Goal: Task Accomplishment & Management: Use online tool/utility

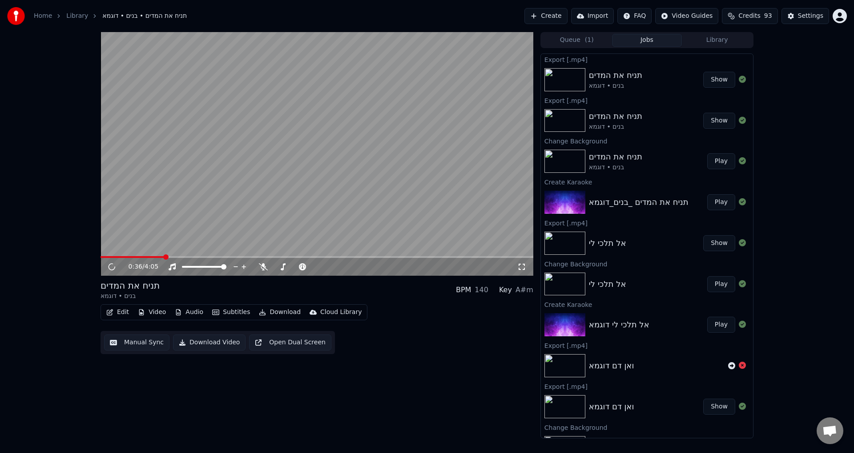
click at [50, 16] on link "Home" at bounding box center [43, 16] width 18 height 9
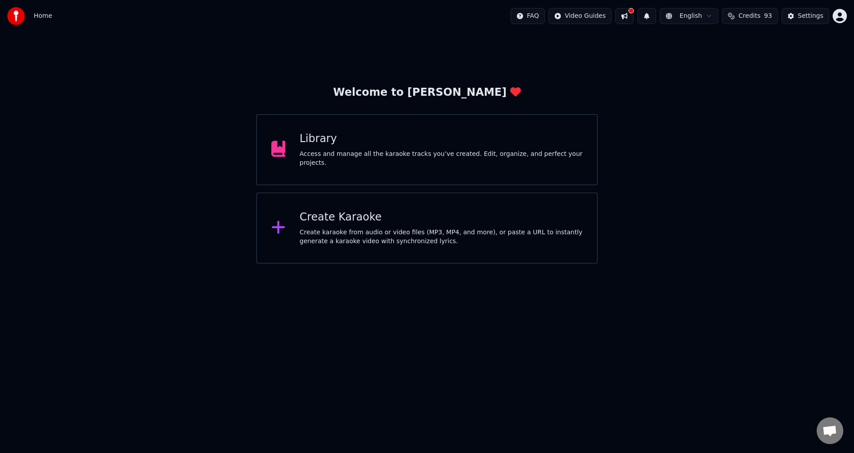
click at [332, 137] on div "Library" at bounding box center [441, 139] width 283 height 14
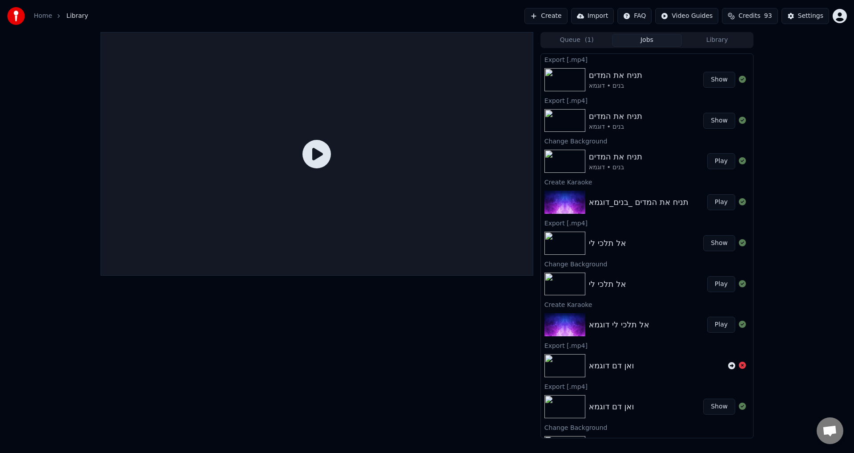
click at [76, 14] on span "Library" at bounding box center [77, 16] width 22 height 9
click at [48, 16] on link "Home" at bounding box center [43, 16] width 18 height 9
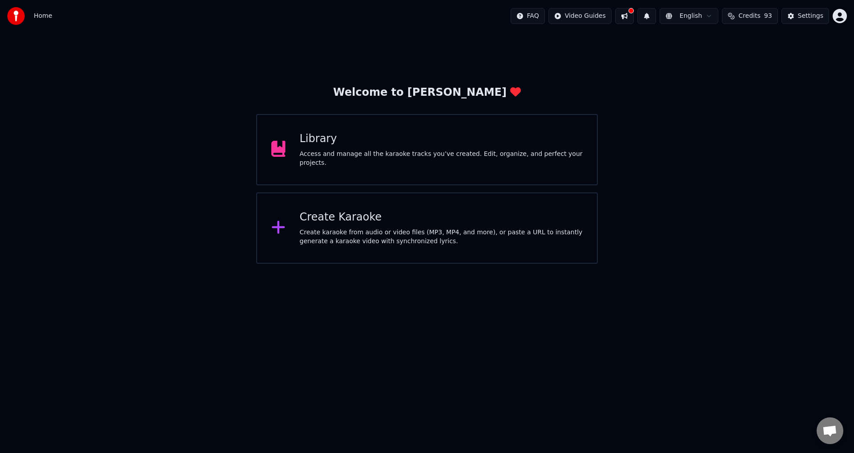
click at [370, 208] on div "Create Karaoke Create karaoke from audio or video files (MP3, MP4, and more), o…" at bounding box center [427, 227] width 342 height 71
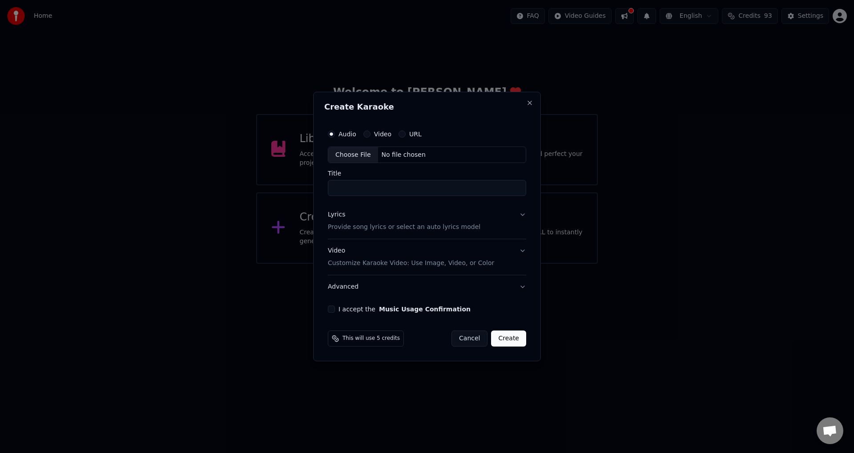
click at [362, 154] on div "Choose File" at bounding box center [353, 155] width 50 height 16
type input "**********"
click at [355, 228] on p "Provide song lyrics or select an auto lyrics model" at bounding box center [402, 227] width 153 height 9
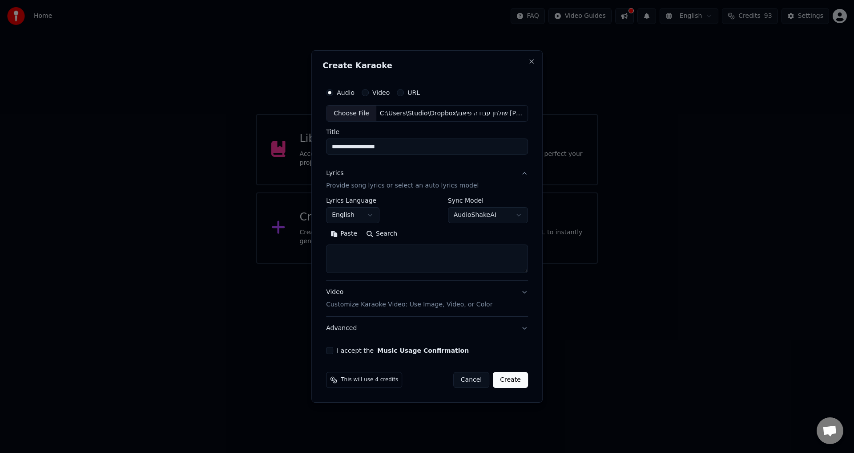
click at [399, 264] on textarea at bounding box center [427, 259] width 202 height 28
paste textarea "**********"
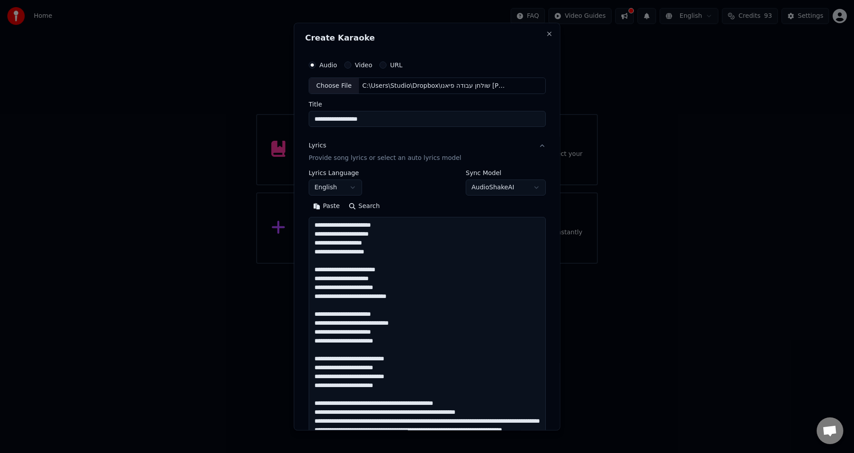
scroll to position [261, 0]
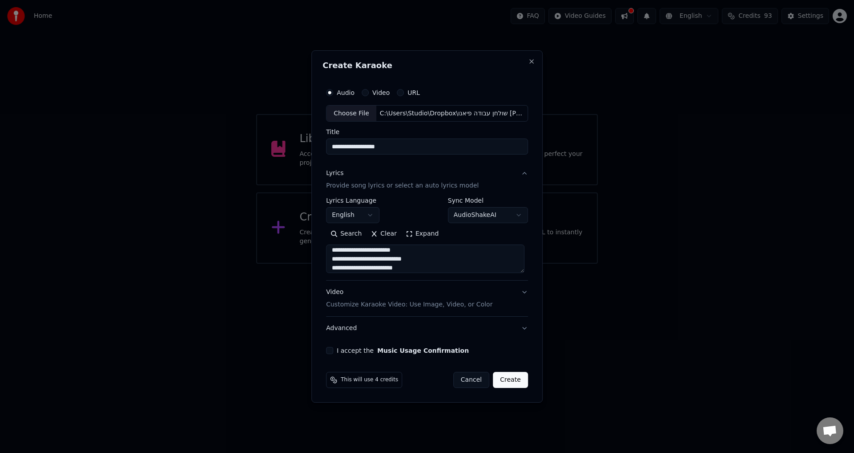
type textarea "**********"
click at [331, 351] on button "I accept the Music Usage Confirmation" at bounding box center [329, 350] width 7 height 7
click at [368, 95] on button "Video" at bounding box center [365, 92] width 7 height 7
click at [335, 93] on button "Audio" at bounding box center [331, 92] width 7 height 7
click at [356, 109] on div "Choose File" at bounding box center [353, 113] width 50 height 16
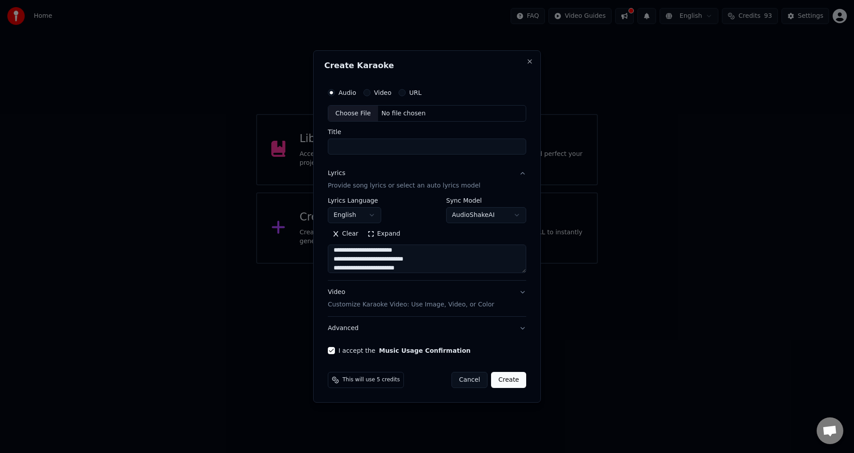
type input "**********"
click at [427, 309] on p "Customize Karaoke Video: Use Image, Video, or Color" at bounding box center [409, 304] width 166 height 9
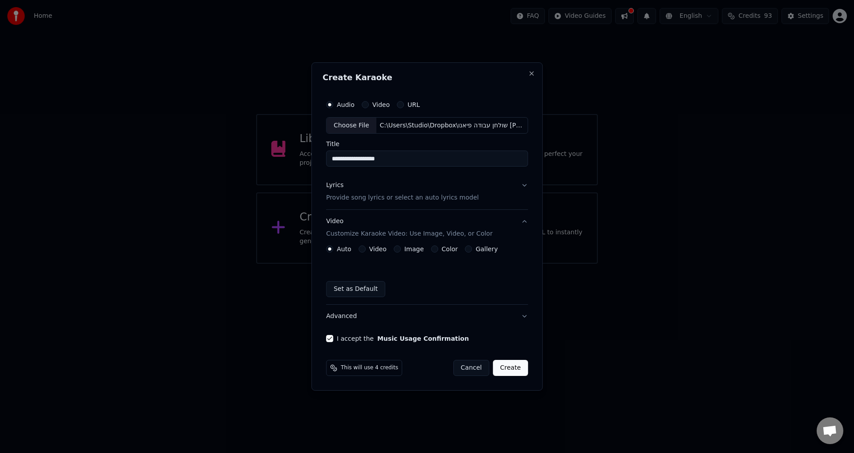
click at [373, 289] on button "Set as Default" at bounding box center [355, 289] width 59 height 16
click at [507, 367] on button "Create" at bounding box center [510, 368] width 35 height 16
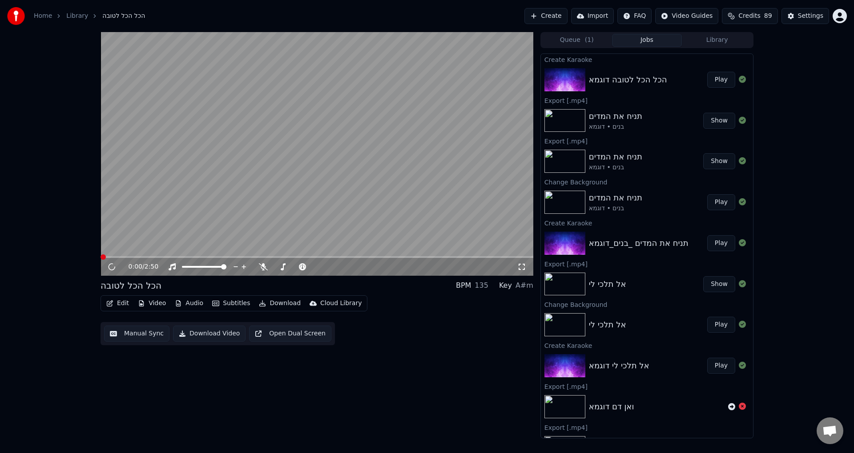
click at [711, 84] on button "Play" at bounding box center [721, 80] width 28 height 16
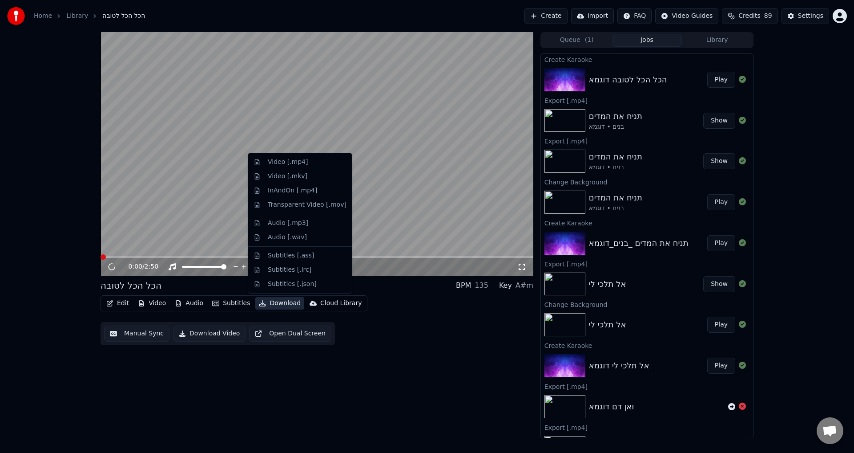
click at [271, 299] on button "Download" at bounding box center [279, 303] width 49 height 12
click at [271, 162] on div "Video [.mp4]" at bounding box center [288, 162] width 40 height 9
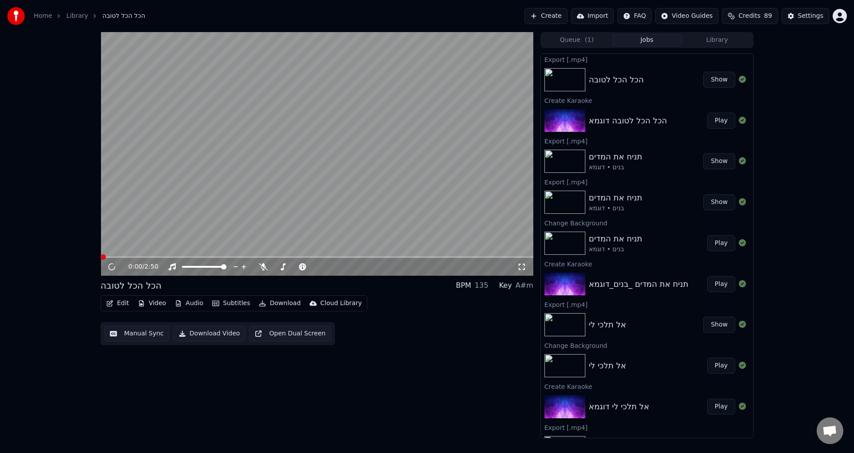
click at [715, 79] on button "Show" at bounding box center [719, 80] width 32 height 16
click at [114, 267] on icon at bounding box center [112, 267] width 12 height 12
click at [146, 256] on span at bounding box center [317, 257] width 433 height 2
click at [149, 303] on button "Video" at bounding box center [151, 303] width 35 height 12
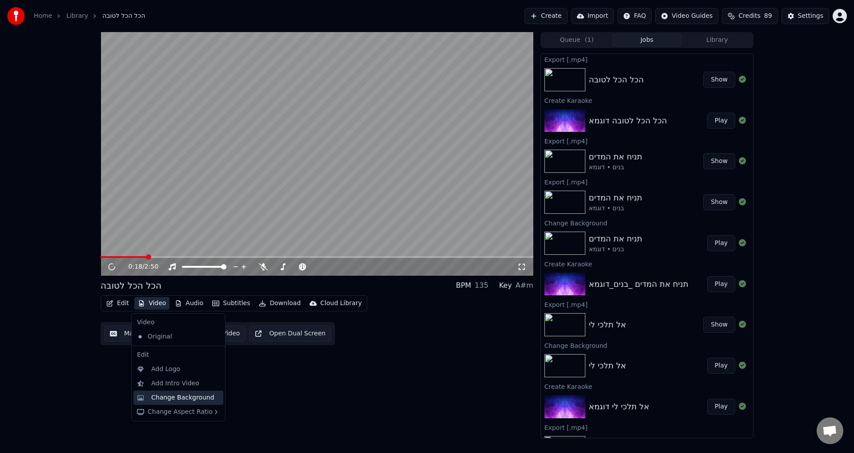
click at [180, 399] on div "Change Background" at bounding box center [182, 397] width 63 height 9
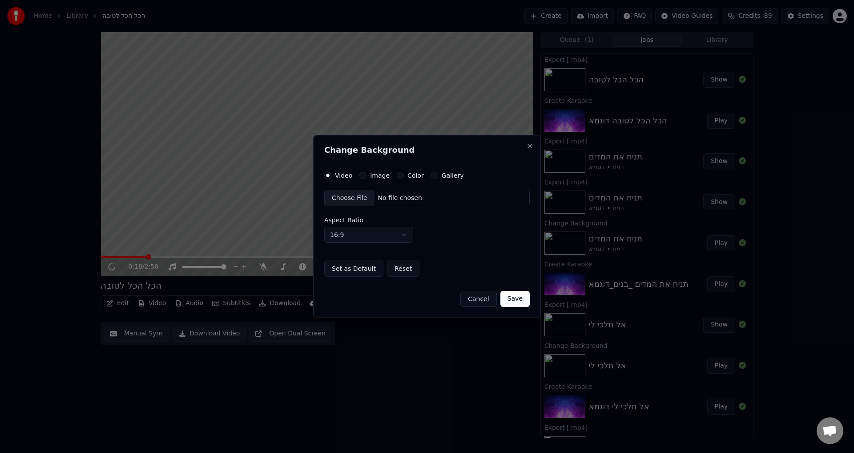
click at [411, 173] on label "Color" at bounding box center [416, 175] width 16 height 6
click at [404, 173] on button "Color" at bounding box center [400, 175] width 7 height 7
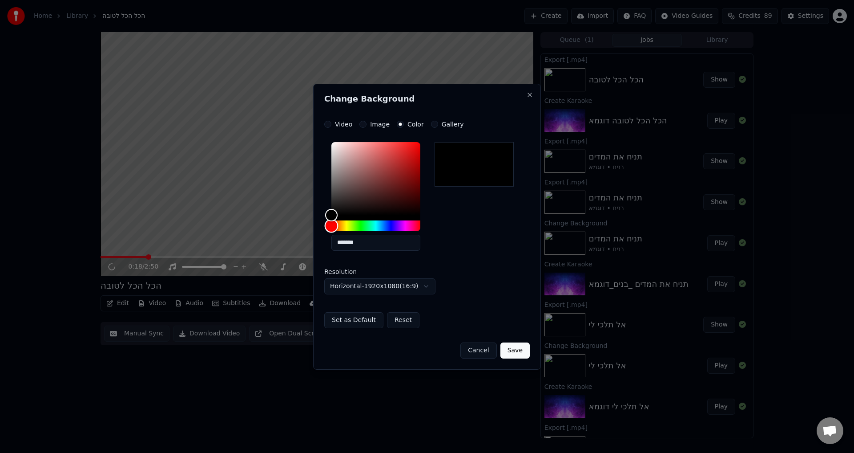
click at [364, 224] on div "Hue" at bounding box center [375, 225] width 89 height 11
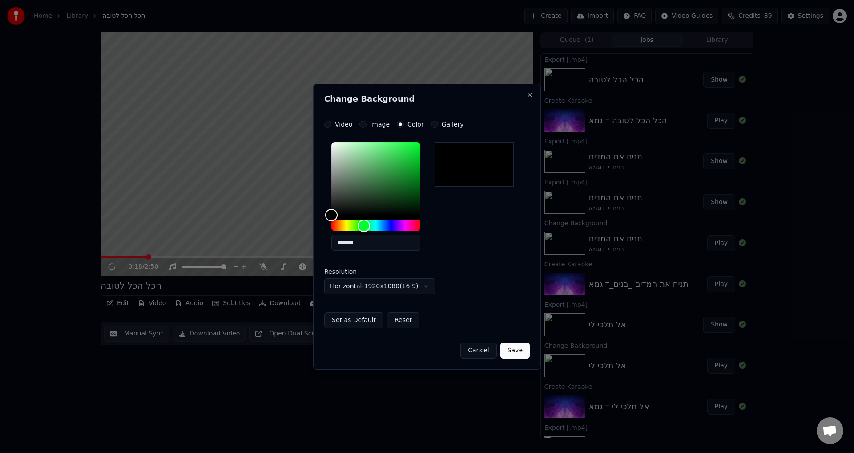
click at [420, 127] on div "**********" at bounding box center [427, 224] width 206 height 207
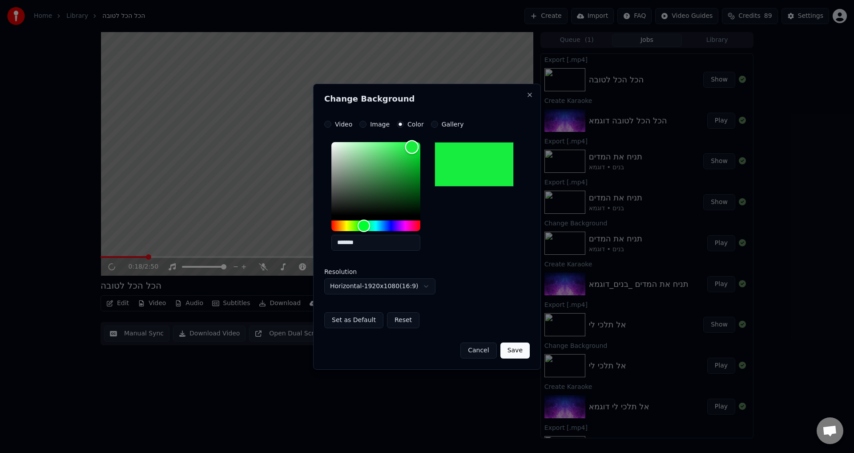
type input "*******"
drag, startPoint x: 412, startPoint y: 147, endPoint x: 418, endPoint y: 142, distance: 7.3
click at [418, 142] on div "Color" at bounding box center [375, 178] width 89 height 73
click at [515, 349] on button "Save" at bounding box center [515, 350] width 29 height 16
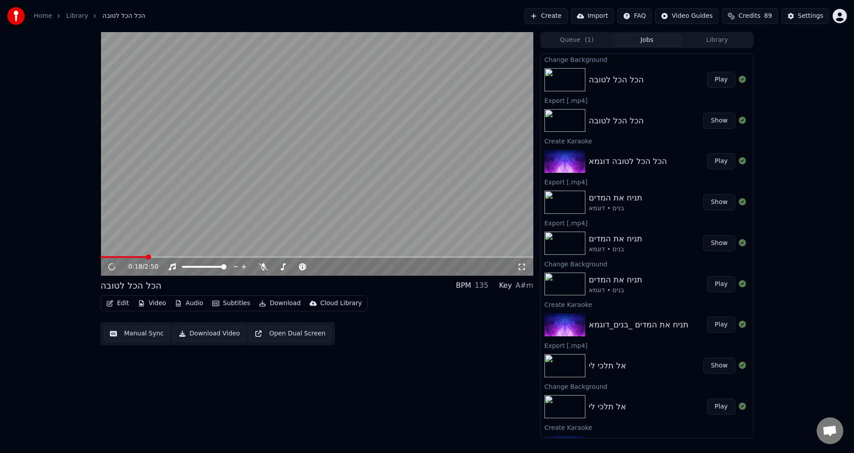
click at [716, 80] on button "Play" at bounding box center [721, 80] width 28 height 16
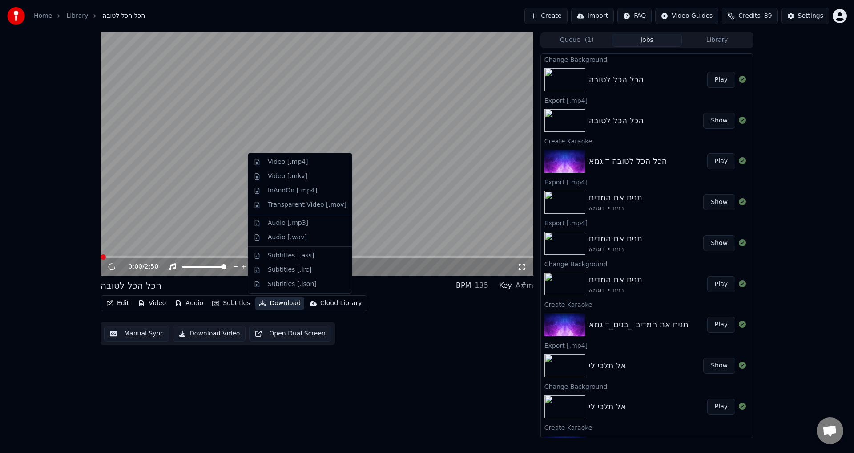
click at [274, 302] on button "Download" at bounding box center [279, 303] width 49 height 12
click at [283, 163] on div "Video [.mp4]" at bounding box center [288, 162] width 40 height 9
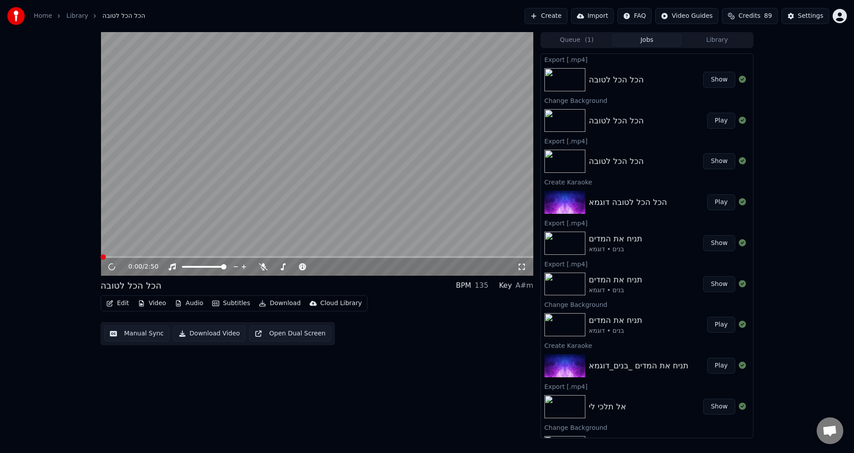
click at [718, 82] on button "Show" at bounding box center [719, 80] width 32 height 16
click at [227, 305] on button "Subtitles" at bounding box center [231, 303] width 45 height 12
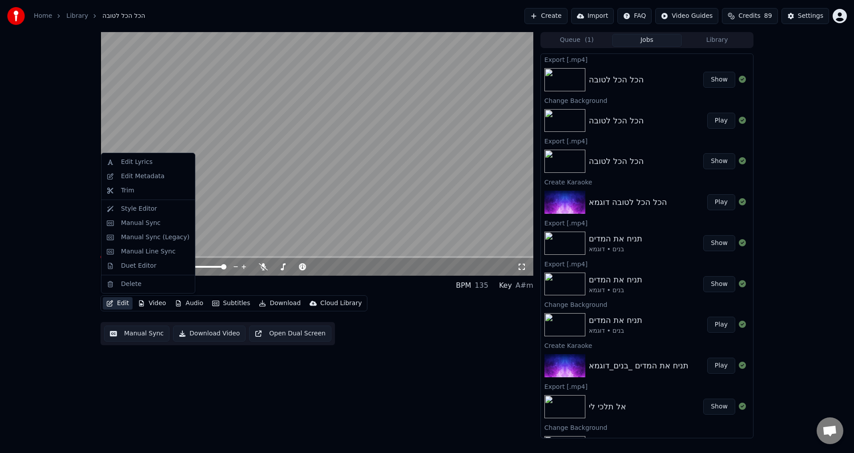
click at [115, 302] on button "Edit" at bounding box center [118, 303] width 30 height 12
click at [146, 165] on div "Edit Lyrics" at bounding box center [137, 162] width 32 height 9
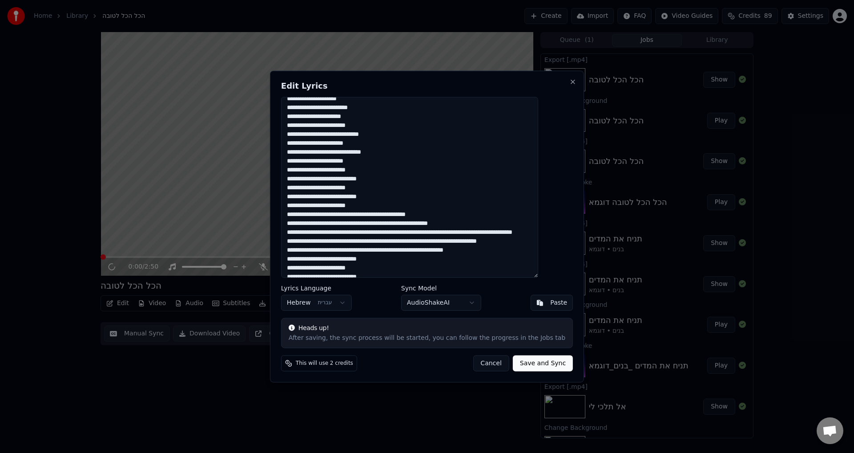
scroll to position [49, 0]
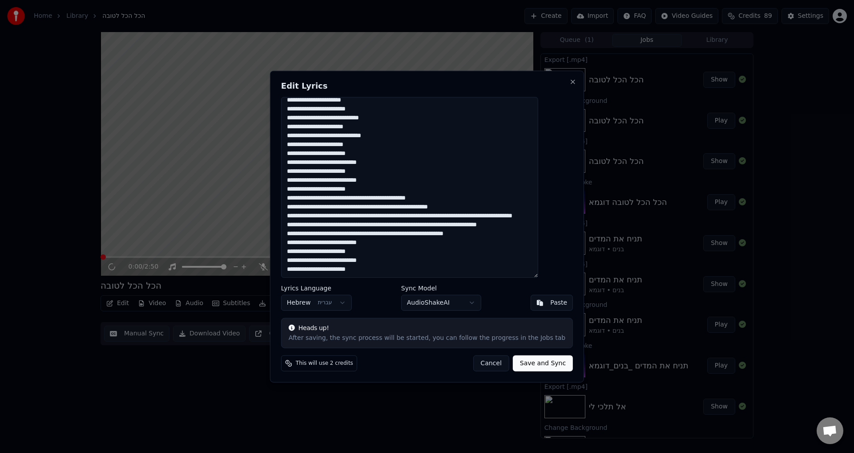
drag, startPoint x: 475, startPoint y: 199, endPoint x: 486, endPoint y: 200, distance: 11.2
click at [486, 200] on textarea "**********" at bounding box center [409, 187] width 257 height 181
drag, startPoint x: 506, startPoint y: 209, endPoint x: 519, endPoint y: 209, distance: 12.9
click at [519, 209] on textarea "**********" at bounding box center [409, 187] width 257 height 181
drag, startPoint x: 517, startPoint y: 218, endPoint x: 529, endPoint y: 217, distance: 11.1
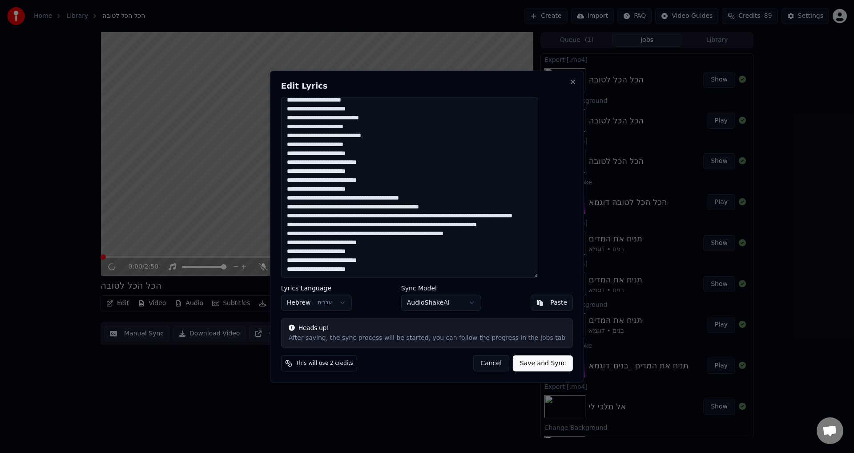
click at [529, 217] on textarea "**********" at bounding box center [409, 187] width 257 height 181
type textarea "**********"
click at [529, 365] on button "Save and Sync" at bounding box center [543, 363] width 60 height 16
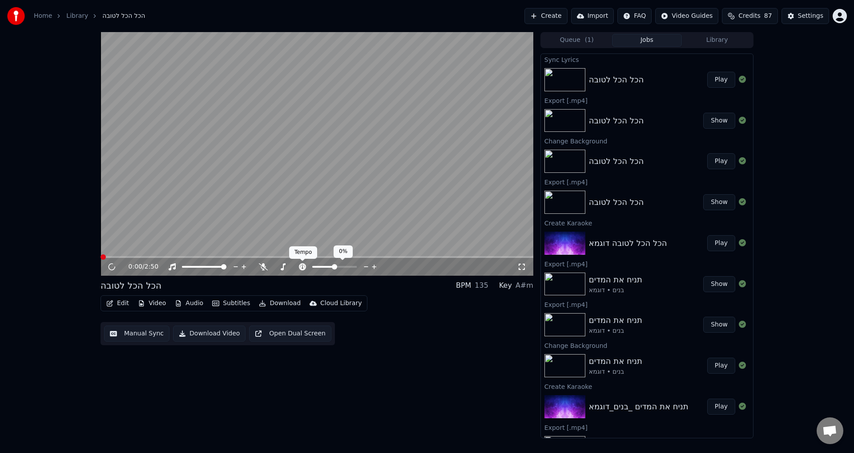
click at [308, 255] on div "Tempo Tempo" at bounding box center [303, 252] width 28 height 12
click at [326, 255] on video at bounding box center [317, 153] width 433 height 243
click at [178, 257] on span at bounding box center [175, 256] width 5 height 5
click at [293, 255] on span at bounding box center [293, 256] width 5 height 5
click at [300, 255] on span at bounding box center [300, 256] width 5 height 5
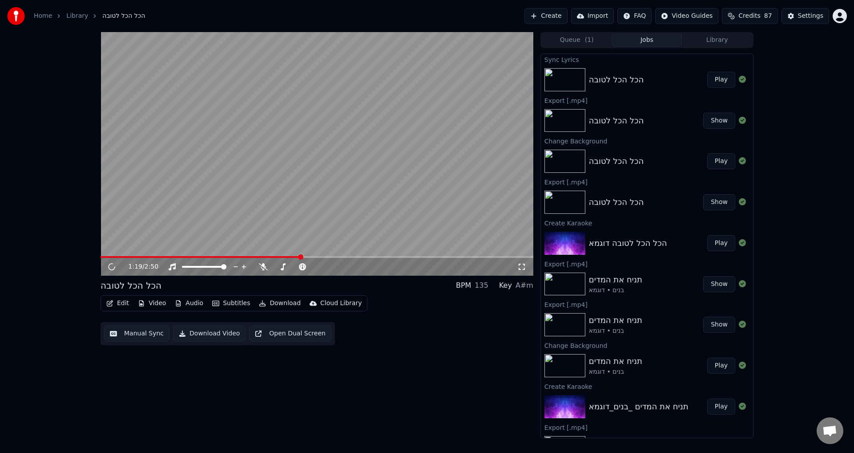
click at [285, 305] on button "Download" at bounding box center [279, 303] width 49 height 12
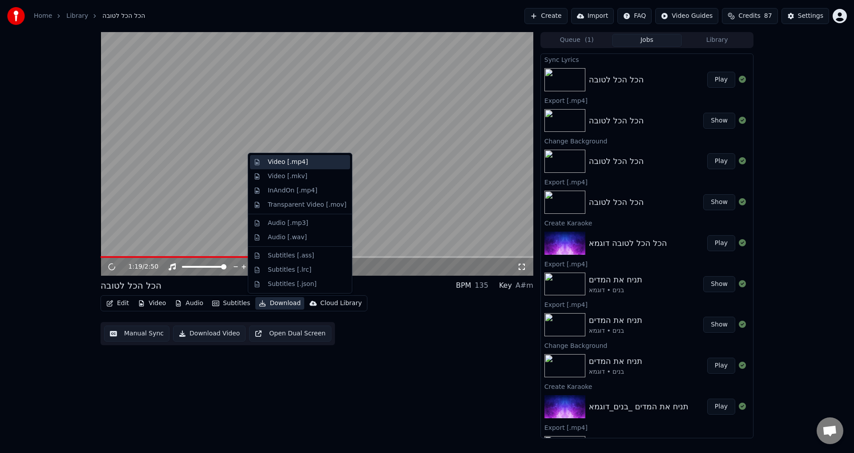
click at [284, 165] on div "Video [.mp4]" at bounding box center [288, 162] width 40 height 9
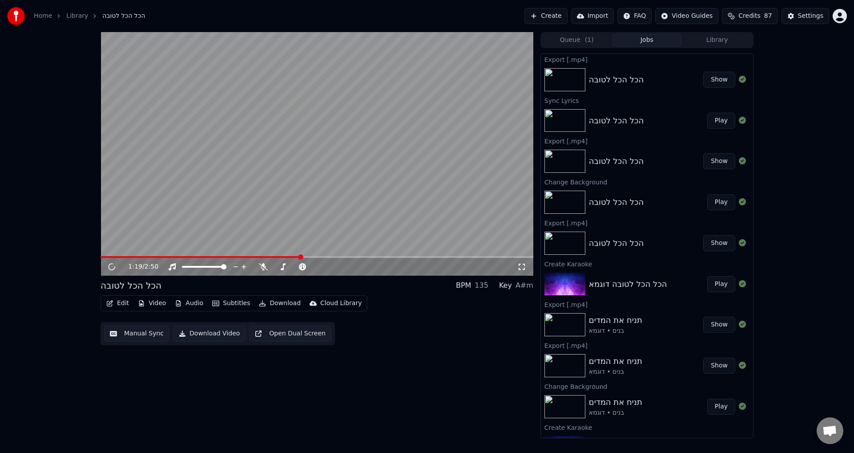
click at [715, 77] on button "Show" at bounding box center [719, 80] width 32 height 16
click at [719, 81] on button "Show" at bounding box center [719, 80] width 32 height 16
click at [720, 83] on button "Show" at bounding box center [719, 80] width 32 height 16
click at [765, 119] on div "1:19 / 2:50 הכל הכל לטובה BPM 135 Key A#m Edit Video Audio Subtitles Download C…" at bounding box center [427, 235] width 854 height 406
click at [708, 77] on button "Show" at bounding box center [719, 80] width 32 height 16
